Goal: Information Seeking & Learning: Find specific page/section

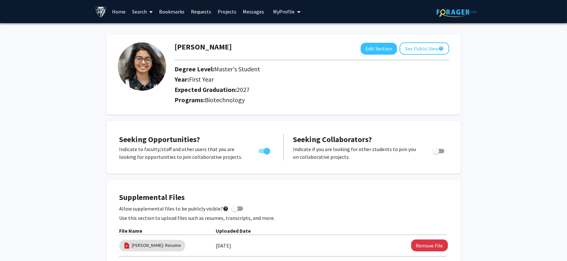
click at [139, 8] on link "Search" at bounding box center [142, 11] width 27 height 23
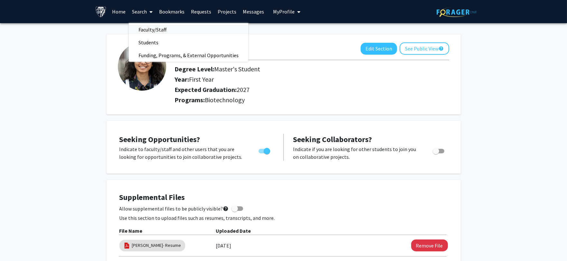
click at [152, 31] on span "Faculty/Staff" at bounding box center [152, 29] width 47 height 13
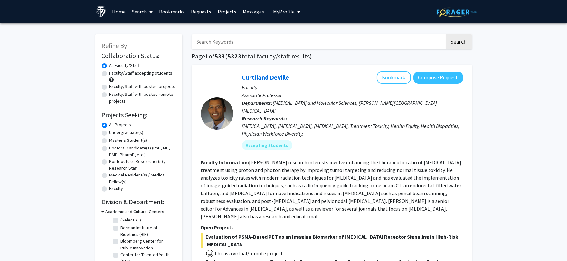
click at [245, 42] on input "Search Keywords" at bounding box center [318, 41] width 253 height 15
type input "environment"
click at [445, 34] on button "Search" at bounding box center [458, 41] width 26 height 15
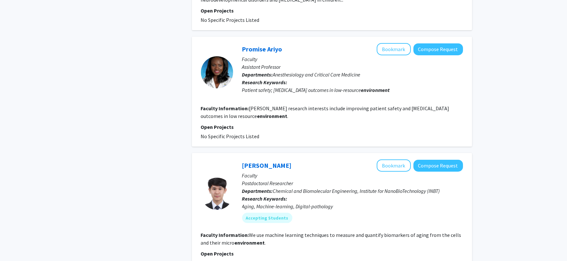
scroll to position [465, 0]
